Goal: Task Accomplishment & Management: Manage account settings

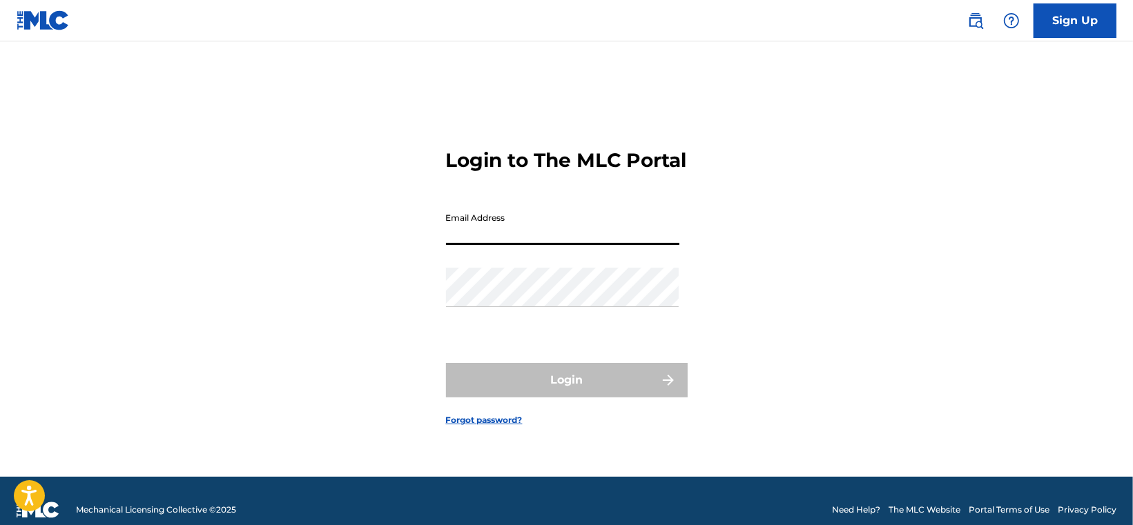
type input "[EMAIL_ADDRESS][DOMAIN_NAME]"
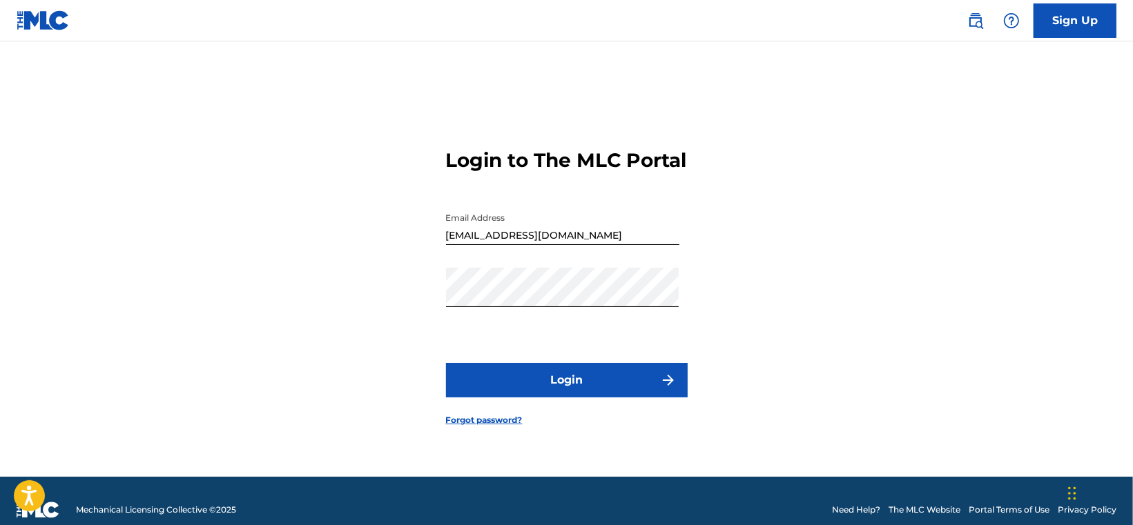
click at [551, 387] on button "Login" at bounding box center [567, 380] width 242 height 35
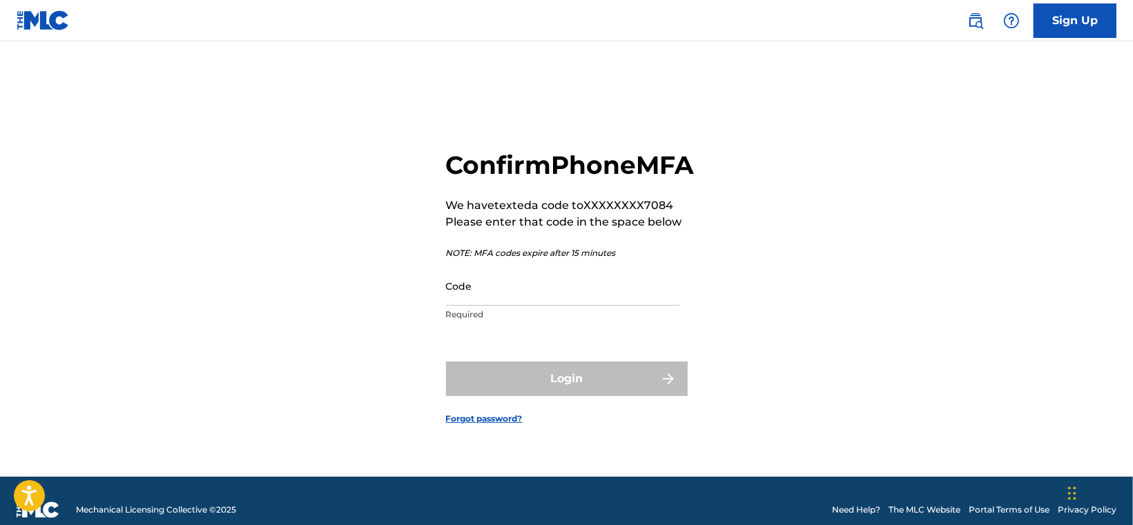
click at [498, 295] on input "Code" at bounding box center [562, 285] width 233 height 39
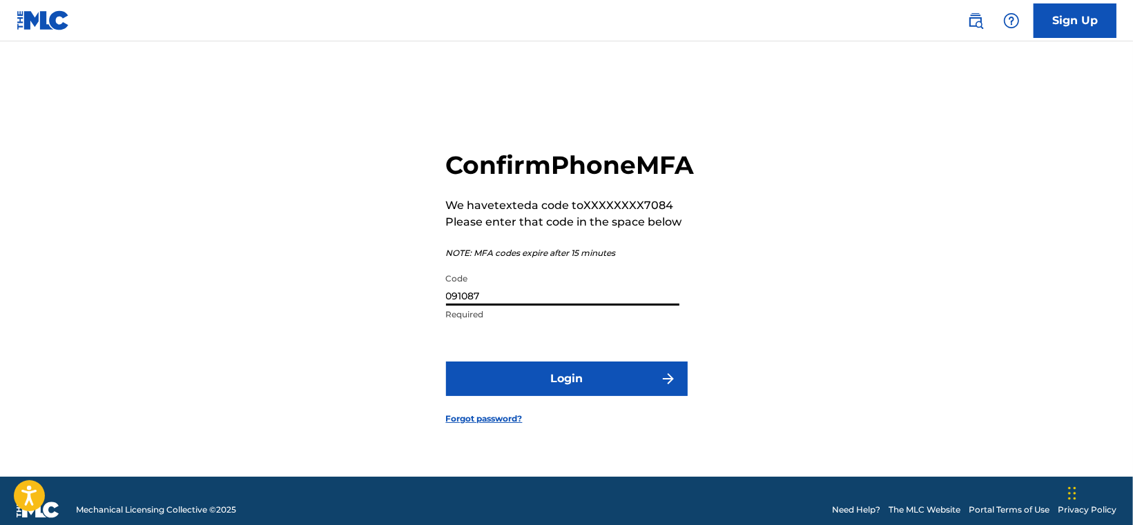
type input "091087"
click at [556, 389] on button "Login" at bounding box center [567, 379] width 242 height 35
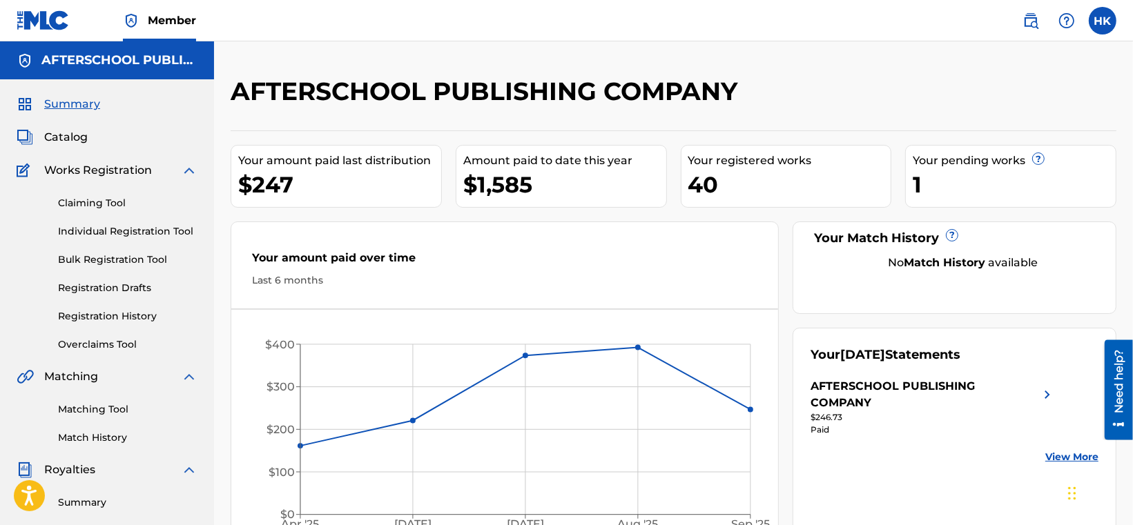
click at [1098, 21] on label at bounding box center [1103, 21] width 28 height 28
click at [1102, 21] on input "HK [PERSON_NAME] [PERSON_NAME][EMAIL_ADDRESS][DOMAIN_NAME] Notification Prefere…" at bounding box center [1102, 21] width 0 height 0
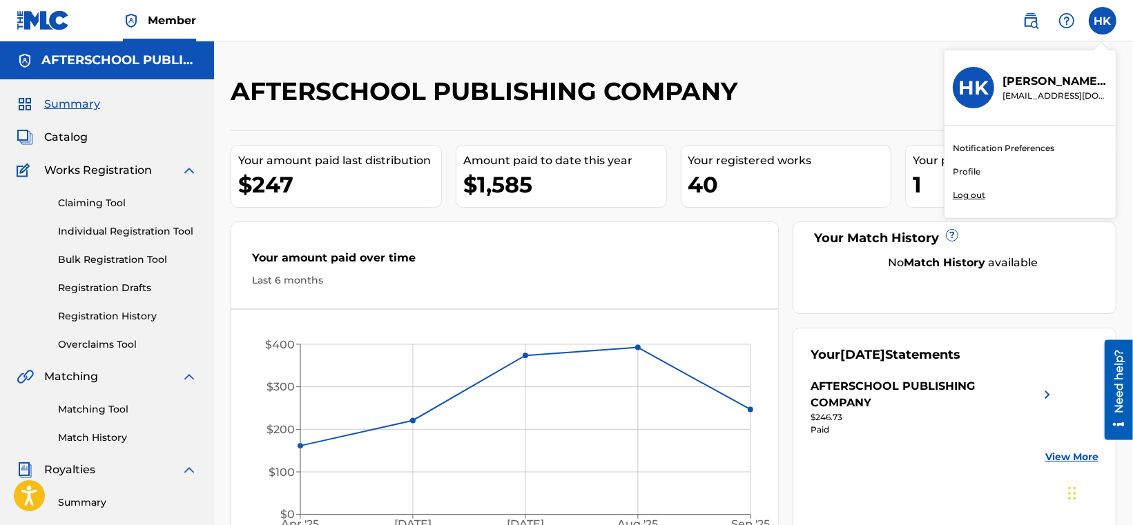
click at [964, 194] on p "Log out" at bounding box center [969, 195] width 32 height 12
click at [1102, 21] on input "HK [PERSON_NAME] [PERSON_NAME][EMAIL_ADDRESS][DOMAIN_NAME] Notification Prefere…" at bounding box center [1102, 21] width 0 height 0
